Goal: Complete application form: Complete application form

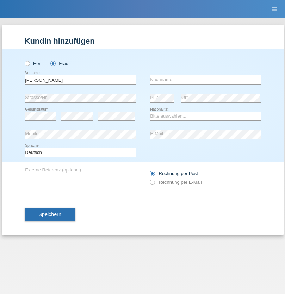
type input "[PERSON_NAME]"
click at [205, 79] on input "text" at bounding box center [204, 79] width 111 height 9
type input "Pahud"
select select "CH"
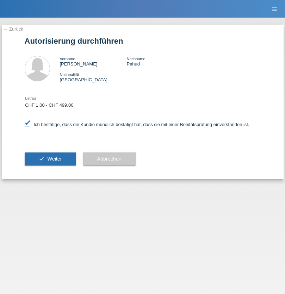
select select "1"
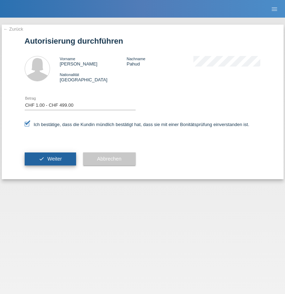
click at [50, 159] on span "Weiter" at bounding box center [54, 159] width 14 height 6
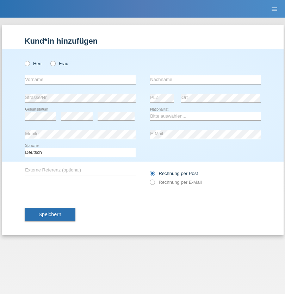
radio input "true"
click at [80, 79] on input "text" at bounding box center [80, 79] width 111 height 9
type input "Shkelzen"
click at [205, 79] on input "text" at bounding box center [204, 79] width 111 height 9
type input "Sopaj"
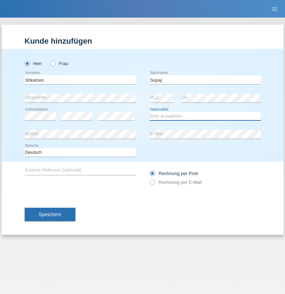
select select "CH"
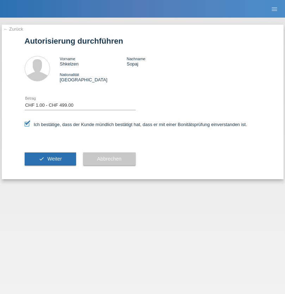
select select "1"
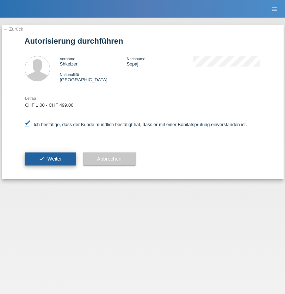
click at [50, 159] on span "Weiter" at bounding box center [54, 159] width 14 height 6
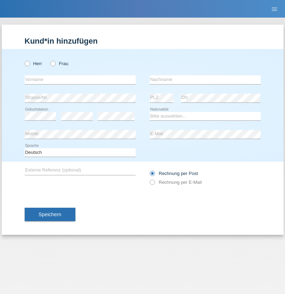
radio input "true"
click at [80, 79] on input "text" at bounding box center [80, 79] width 111 height 9
type input "Briam"
click at [205, 79] on input "text" at bounding box center [204, 79] width 111 height 9
type input "Garcia"
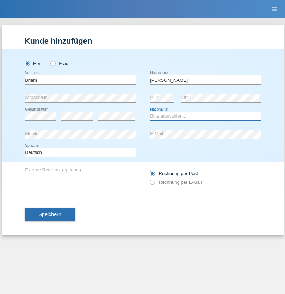
select select "CH"
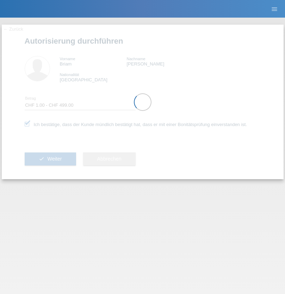
select select "1"
